Goal: Information Seeking & Learning: Find specific fact

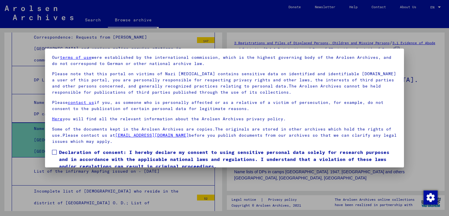
scroll to position [44, 0]
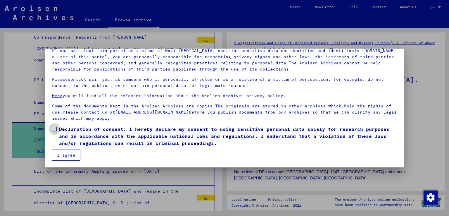
click at [55, 129] on span at bounding box center [54, 129] width 5 height 5
click at [68, 154] on button "I agree" at bounding box center [66, 154] width 28 height 11
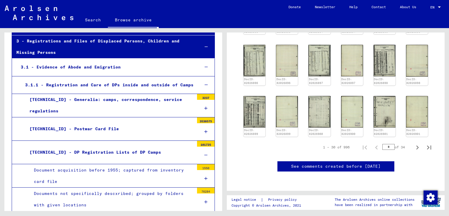
scroll to position [117, 0]
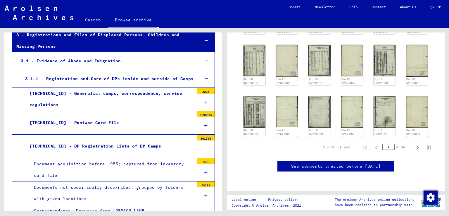
click at [132, 140] on div "[TECHNICAL_ID] - DP Registration Lists of DP Camps" at bounding box center [109, 145] width 169 height 11
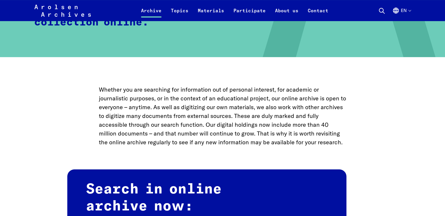
scroll to position [322, 0]
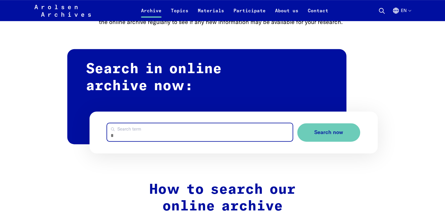
click at [144, 130] on input "Search term" at bounding box center [199, 132] width 185 height 18
type input "*********"
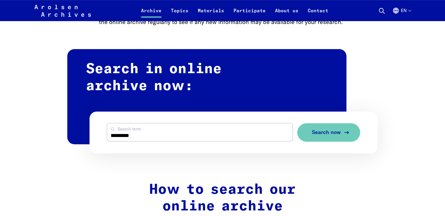
click at [313, 130] on span "Search now" at bounding box center [326, 132] width 29 height 6
click at [326, 132] on span "Search now" at bounding box center [326, 132] width 29 height 6
click at [328, 128] on button "Search now" at bounding box center [328, 132] width 63 height 18
